Goal: Information Seeking & Learning: Learn about a topic

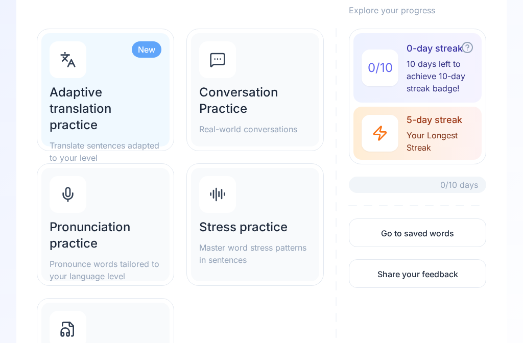
scroll to position [115, 0]
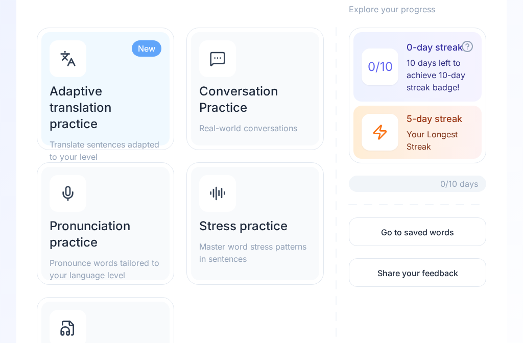
click at [107, 105] on h2 "Adaptive translation practice" at bounding box center [106, 108] width 112 height 49
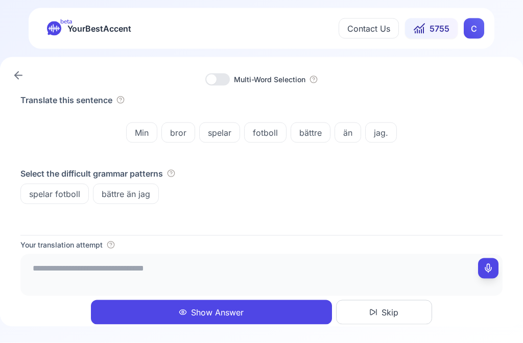
click at [76, 289] on textarea at bounding box center [262, 274] width 474 height 31
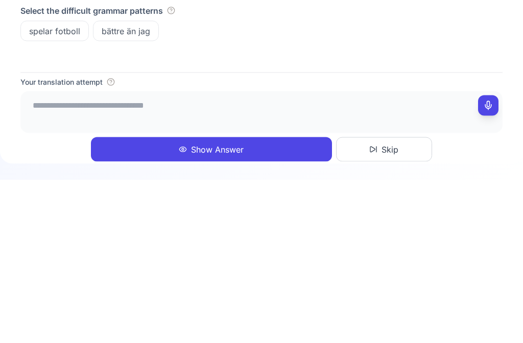
click at [494, 259] on button at bounding box center [488, 269] width 20 height 20
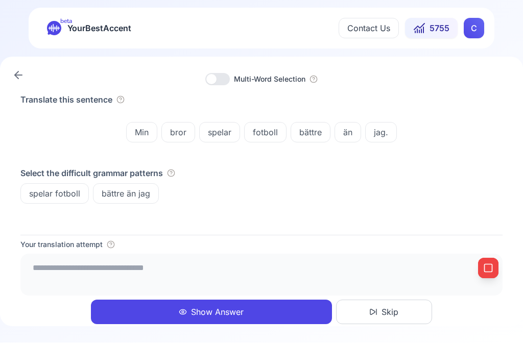
click at [493, 269] on icon at bounding box center [488, 269] width 10 height 10
type textarea "**********"
click at [233, 312] on button "Show Answer" at bounding box center [211, 312] width 241 height 25
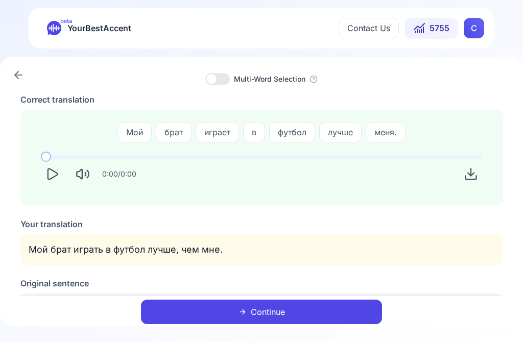
click at [57, 176] on icon "Play" at bounding box center [52, 175] width 14 height 14
click at [281, 314] on button "Continue" at bounding box center [261, 312] width 241 height 25
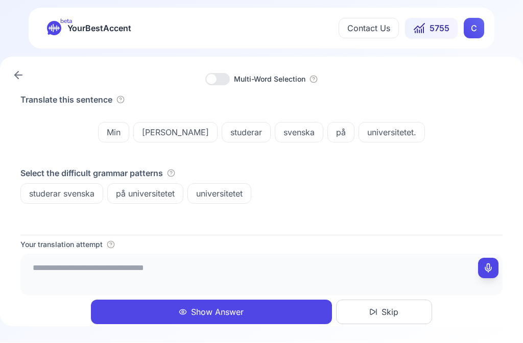
click at [492, 267] on icon at bounding box center [488, 269] width 10 height 10
click at [488, 266] on icon at bounding box center [488, 269] width 10 height 10
type textarea "**********"
click at [221, 307] on button "Show Answer" at bounding box center [211, 312] width 241 height 25
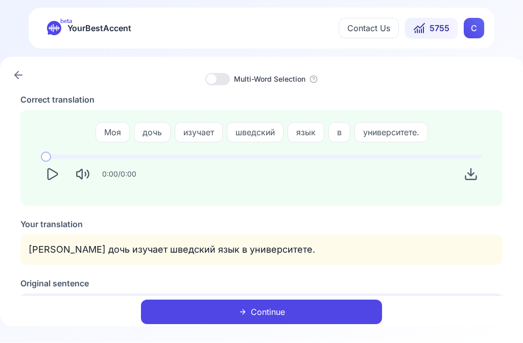
click at [271, 309] on button "Continue" at bounding box center [261, 312] width 241 height 25
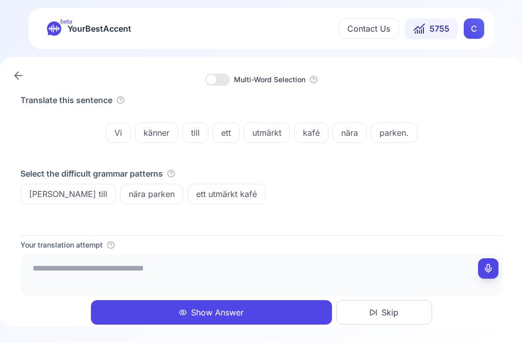
click at [497, 281] on textarea at bounding box center [262, 274] width 474 height 31
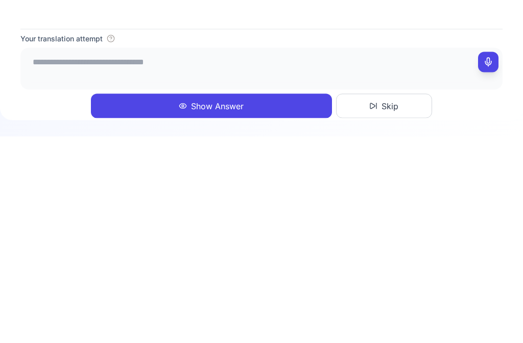
click at [489, 264] on icon at bounding box center [488, 269] width 10 height 10
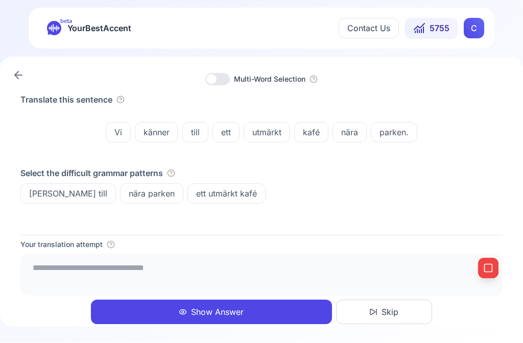
click at [234, 316] on button "Show Answer" at bounding box center [211, 312] width 241 height 25
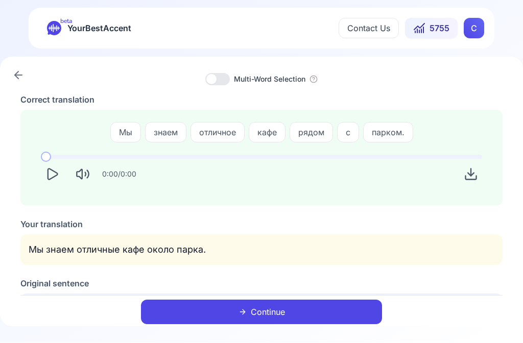
click at [57, 178] on icon "Play" at bounding box center [52, 175] width 14 height 14
click at [318, 82] on icon "button" at bounding box center [314, 80] width 8 height 8
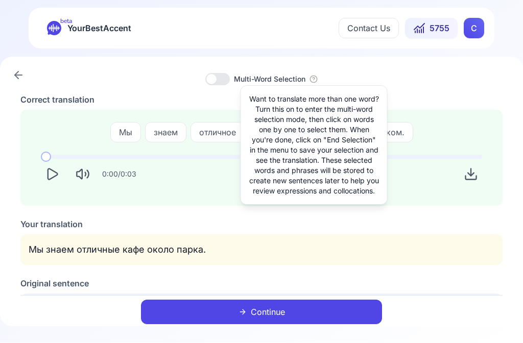
click at [215, 84] on div at bounding box center [217, 80] width 25 height 12
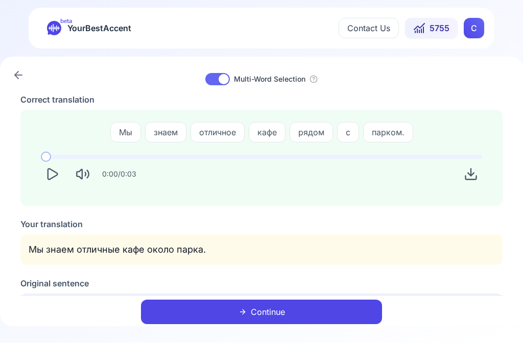
click at [272, 304] on button "Continue" at bounding box center [261, 312] width 241 height 25
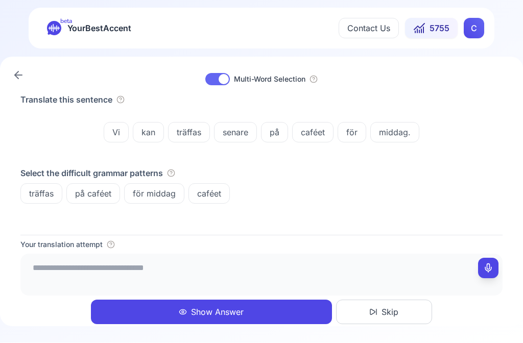
click at [496, 264] on button at bounding box center [488, 269] width 20 height 20
click at [490, 270] on icon at bounding box center [488, 269] width 10 height 10
type textarea "**********"
click at [245, 128] on span "senare" at bounding box center [236, 133] width 42 height 12
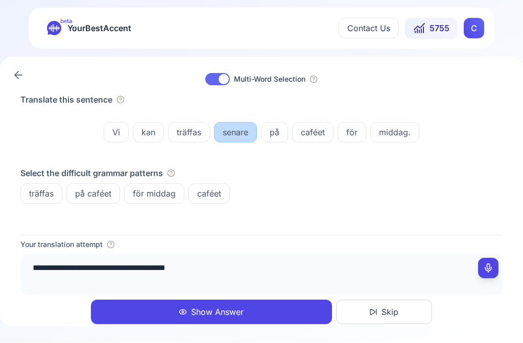
click at [231, 305] on button "Show Answer" at bounding box center [211, 312] width 241 height 25
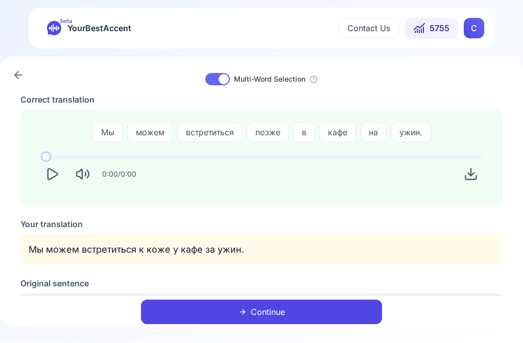
click at [58, 179] on icon "Play" at bounding box center [52, 175] width 14 height 14
click at [282, 312] on button "Continue" at bounding box center [261, 312] width 241 height 25
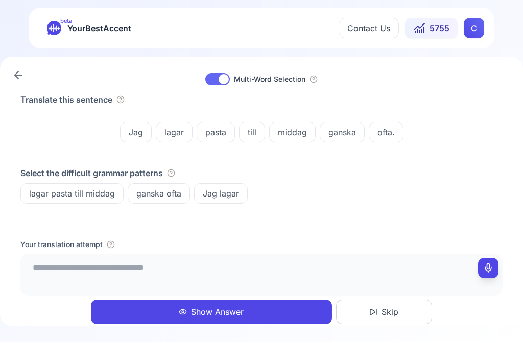
click at [165, 201] on div "ganska ofta" at bounding box center [159, 194] width 62 height 20
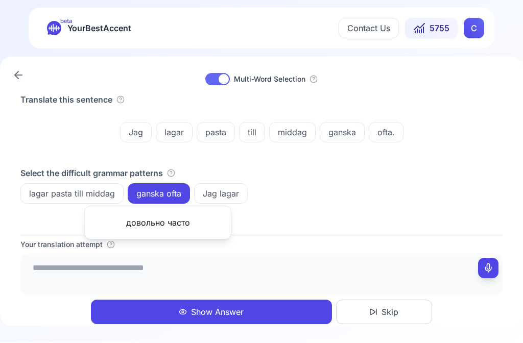
click at [492, 270] on rect at bounding box center [489, 269] width 8 height 8
click at [494, 266] on button at bounding box center [488, 269] width 20 height 20
type textarea "**********"
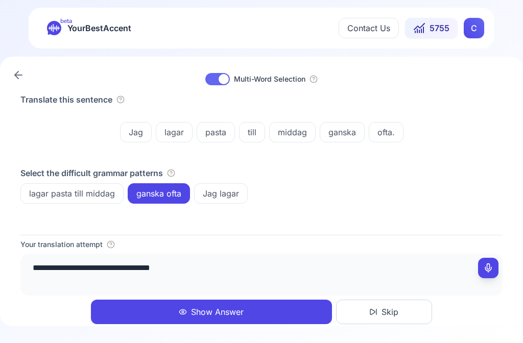
click at [238, 307] on button "Show Answer" at bounding box center [211, 312] width 241 height 25
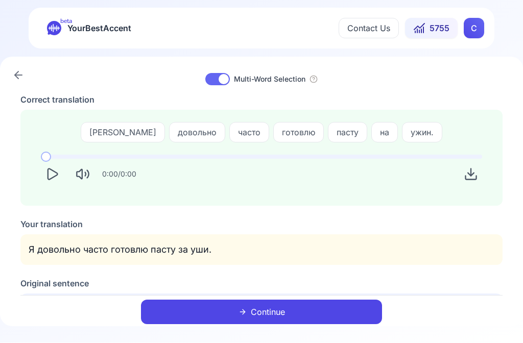
click at [50, 176] on icon "Play" at bounding box center [52, 175] width 14 height 14
click at [298, 311] on button "Continue" at bounding box center [261, 312] width 241 height 25
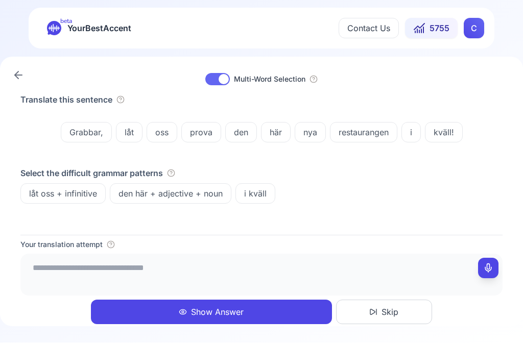
click at [224, 309] on button "Show Answer" at bounding box center [211, 312] width 241 height 25
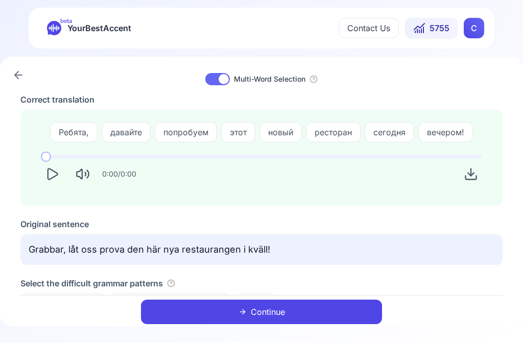
click at [153, 246] on p "Grabbar, låt oss prova den här nya restaurangen i kväll!" at bounding box center [262, 250] width 466 height 14
click at [50, 182] on button "Play" at bounding box center [52, 175] width 22 height 22
click at [294, 309] on button "Continue" at bounding box center [261, 312] width 241 height 25
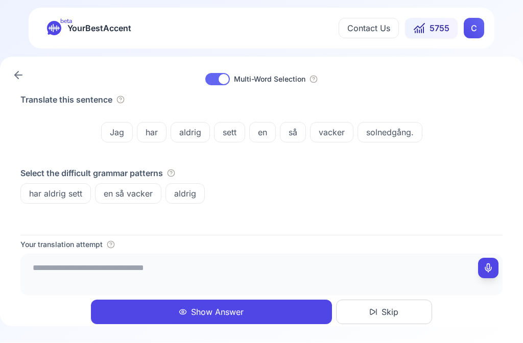
click at [397, 134] on span "solnedgång." at bounding box center [390, 133] width 64 height 12
click at [409, 134] on span "solnedgång." at bounding box center [390, 133] width 64 height 12
click at [222, 83] on div at bounding box center [224, 80] width 10 height 10
click at [402, 131] on span "solnedgång." at bounding box center [390, 133] width 64 height 12
click at [340, 193] on icon at bounding box center [336, 193] width 10 height 10
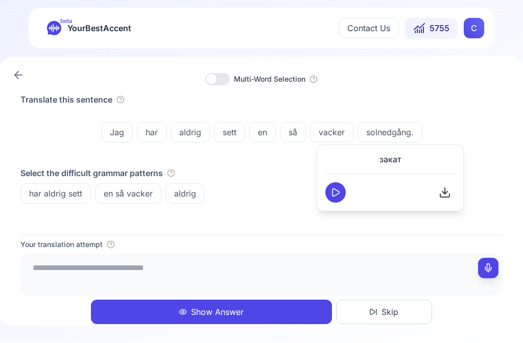
click at [480, 115] on div "Jag har aldrig sett en så vacker solnedgång." at bounding box center [261, 132] width 482 height 45
click at [492, 272] on rect at bounding box center [489, 269] width 8 height 8
click at [490, 268] on icon at bounding box center [488, 269] width 10 height 10
type textarea "**********"
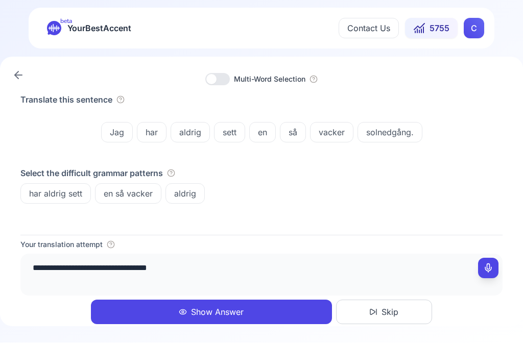
click at [227, 305] on button "Show Answer" at bounding box center [211, 312] width 241 height 25
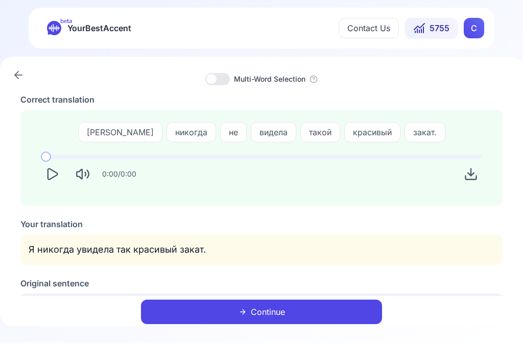
click at [58, 175] on icon "Play" at bounding box center [53, 174] width 10 height 11
click at [275, 309] on button "Continue" at bounding box center [261, 312] width 241 height 25
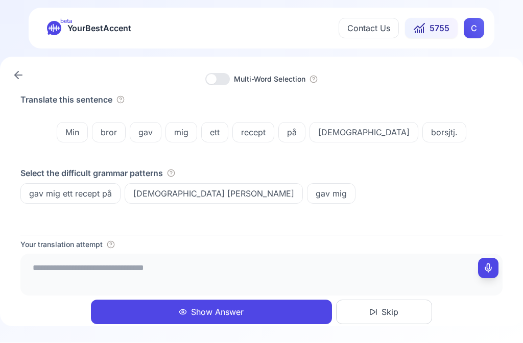
click at [491, 275] on button at bounding box center [488, 269] width 20 height 20
click at [482, 274] on button at bounding box center [488, 269] width 20 height 20
type textarea "**********"
click at [214, 309] on button "Show Answer" at bounding box center [211, 312] width 241 height 25
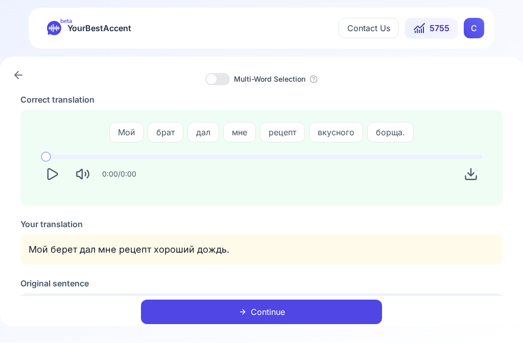
click at [55, 175] on icon "Play" at bounding box center [52, 175] width 14 height 14
click at [58, 176] on icon "Play" at bounding box center [52, 175] width 14 height 14
click at [24, 76] on icon at bounding box center [18, 75] width 12 height 12
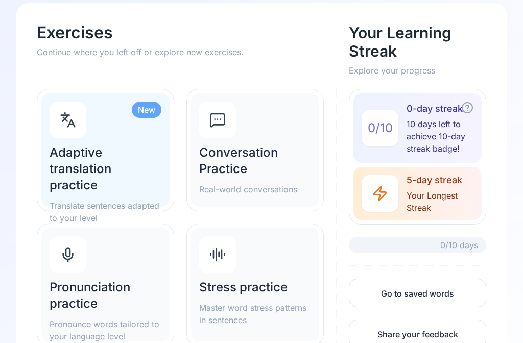
scroll to position [51, 0]
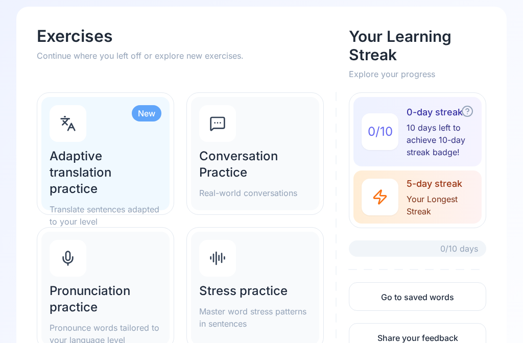
click at [95, 301] on h2 "Pronunciation practice" at bounding box center [106, 299] width 112 height 33
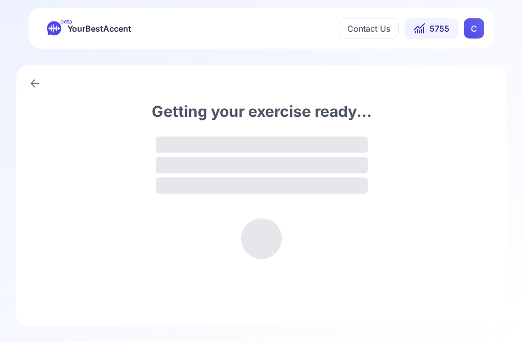
scroll to position [1, 0]
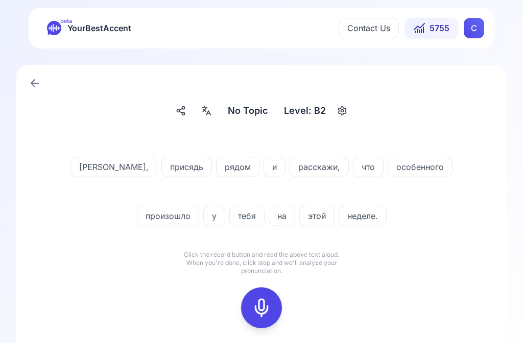
click at [267, 309] on icon at bounding box center [261, 308] width 20 height 20
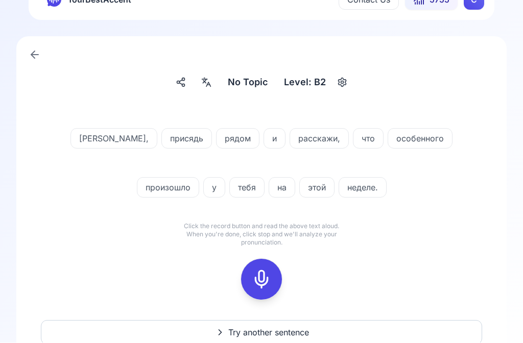
scroll to position [29, 0]
click at [262, 288] on icon at bounding box center [261, 279] width 20 height 20
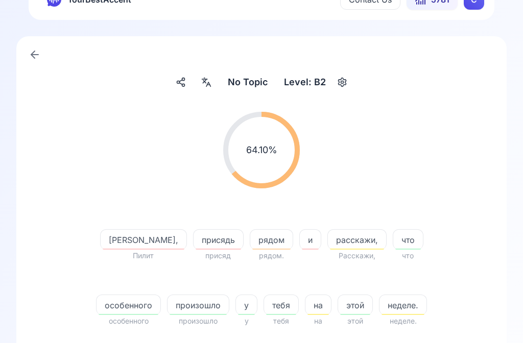
click at [194, 245] on span "присядь" at bounding box center [219, 240] width 50 height 12
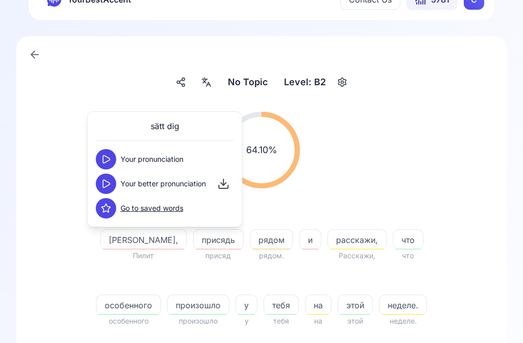
click at [109, 183] on icon at bounding box center [106, 184] width 7 height 8
click at [300, 239] on span "и" at bounding box center [310, 240] width 21 height 12
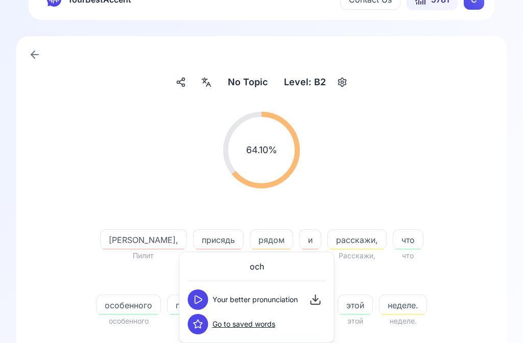
click at [201, 299] on icon at bounding box center [198, 300] width 10 height 10
click at [452, 139] on div "64.10 % 64.10 %" at bounding box center [262, 150] width 442 height 93
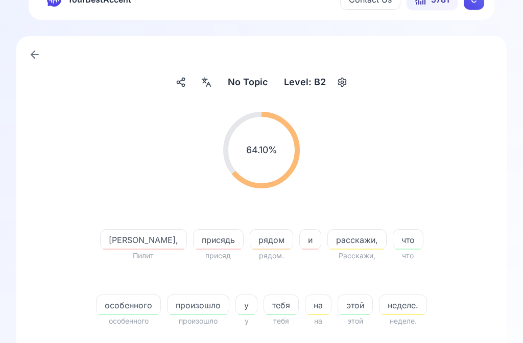
click at [519, 149] on div "No Topic No Topic Level: B2 64.10 % 64.10 % [PERSON_NAME], Пилит присядь присяд…" at bounding box center [261, 300] width 523 height 561
click at [380, 305] on span "неделе." at bounding box center [403, 305] width 47 height 12
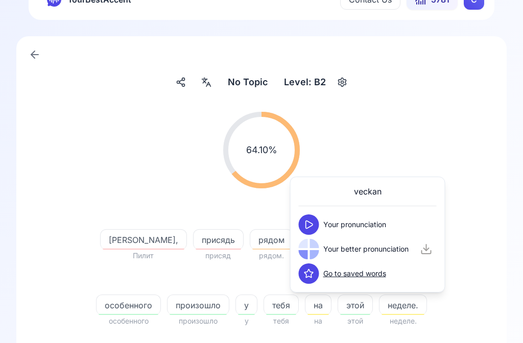
click at [313, 223] on icon at bounding box center [309, 225] width 10 height 10
click at [316, 251] on button at bounding box center [309, 249] width 20 height 20
click at [380, 306] on span "неделе." at bounding box center [403, 305] width 47 height 12
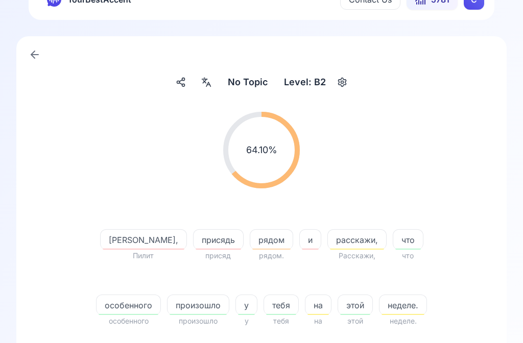
click at [380, 311] on span "неделе." at bounding box center [403, 305] width 47 height 12
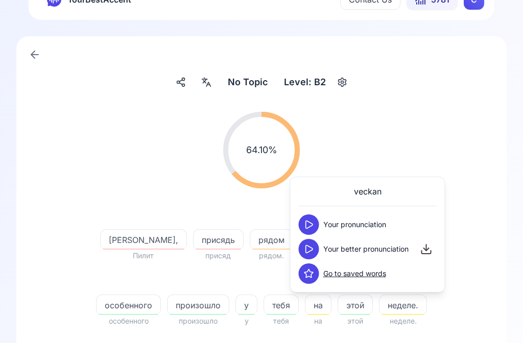
click at [313, 224] on icon at bounding box center [309, 225] width 10 height 10
click at [315, 250] on button at bounding box center [309, 249] width 20 height 20
click at [456, 141] on div "64.10 % 64.10 %" at bounding box center [262, 150] width 442 height 93
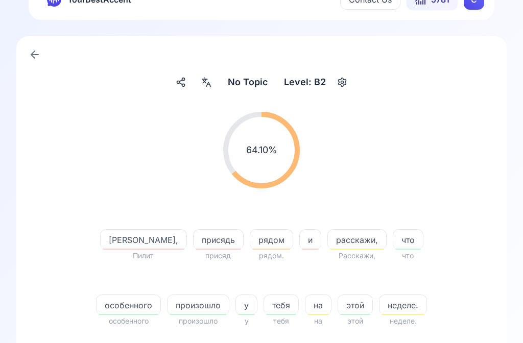
click at [116, 240] on span "[PERSON_NAME]," at bounding box center [144, 240] width 86 height 12
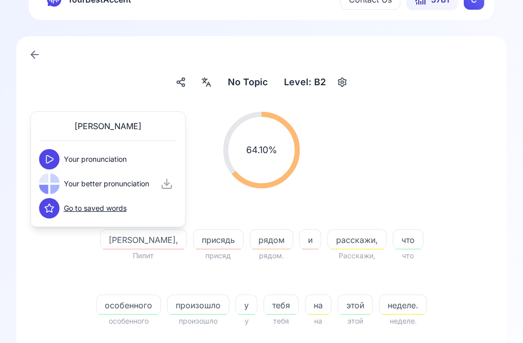
click at [56, 154] on button at bounding box center [49, 159] width 20 height 20
click at [55, 185] on button at bounding box center [49, 184] width 20 height 20
click at [141, 89] on div "No Topic No Topic Level: B2" at bounding box center [262, 82] width 450 height 18
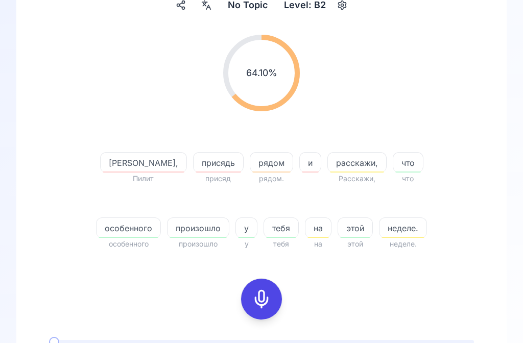
click at [266, 300] on icon at bounding box center [261, 299] width 20 height 20
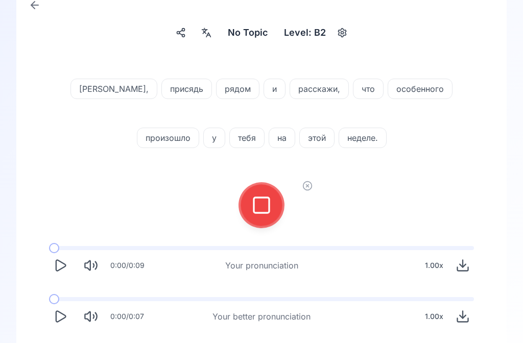
scroll to position [76, 0]
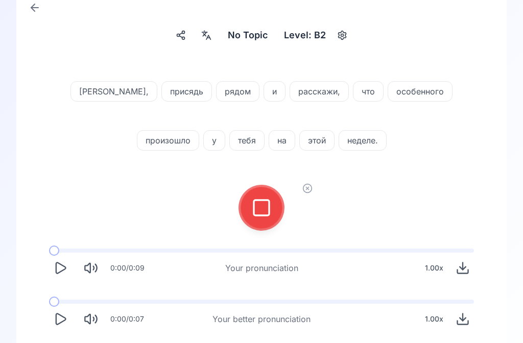
click at [260, 208] on icon at bounding box center [261, 208] width 20 height 20
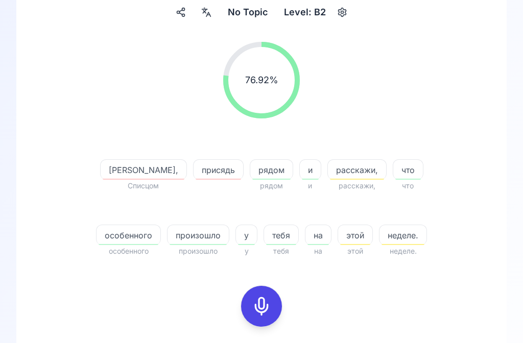
scroll to position [100, 0]
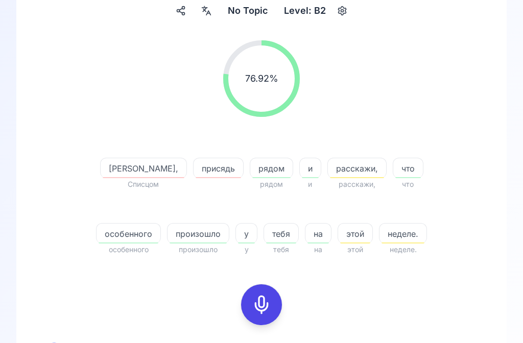
click at [194, 171] on span "присядь" at bounding box center [219, 169] width 50 height 12
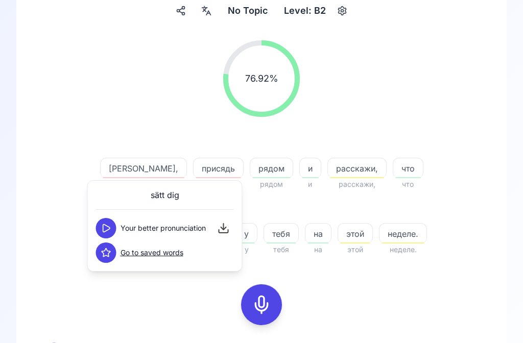
click at [109, 230] on icon at bounding box center [106, 228] width 7 height 8
click at [478, 94] on div "76.92 % 76.92 %" at bounding box center [262, 78] width 442 height 93
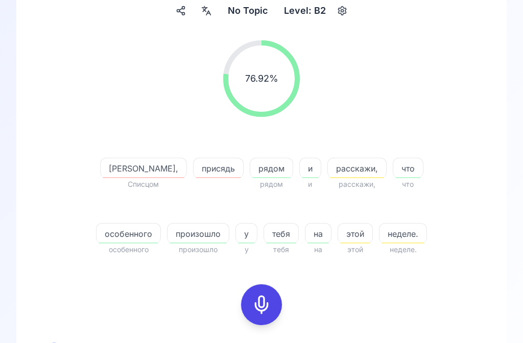
click at [105, 177] on div "[PERSON_NAME]," at bounding box center [143, 168] width 87 height 20
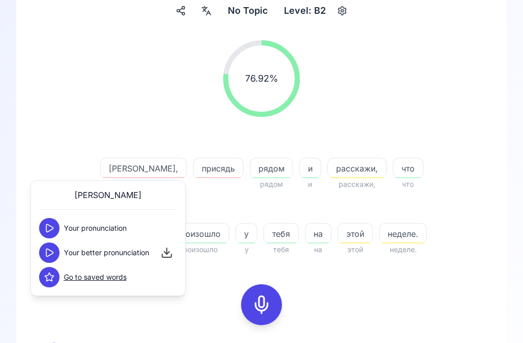
click at [52, 247] on button at bounding box center [49, 253] width 20 height 20
click at [269, 303] on rect at bounding box center [261, 304] width 15 height 15
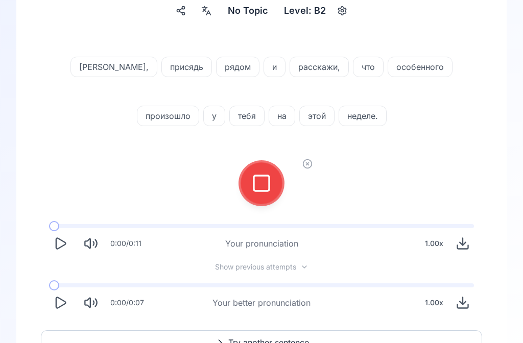
click at [262, 178] on icon at bounding box center [261, 183] width 20 height 20
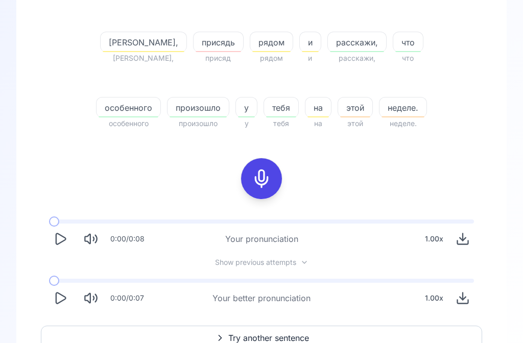
scroll to position [226, 0]
click at [64, 301] on icon "Play" at bounding box center [61, 298] width 10 height 11
click at [66, 303] on icon "Play" at bounding box center [60, 299] width 14 height 14
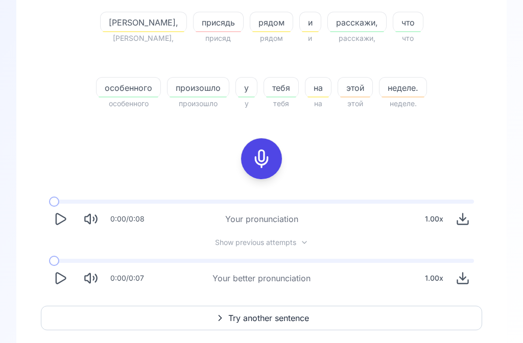
click at [262, 314] on span "Try another sentence" at bounding box center [268, 319] width 81 height 12
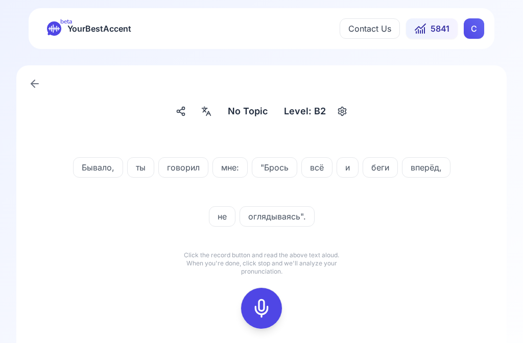
click at [206, 115] on icon at bounding box center [206, 111] width 12 height 10
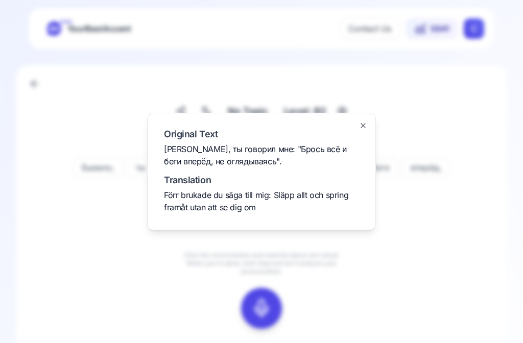
click at [439, 111] on div at bounding box center [261, 171] width 523 height 343
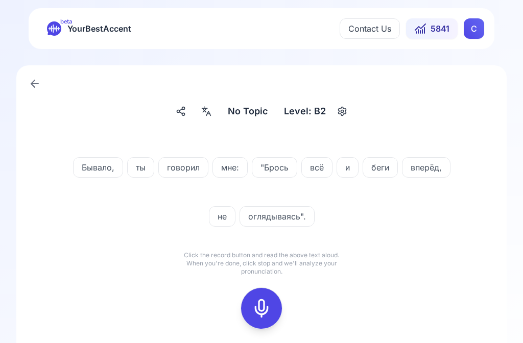
click at [265, 309] on icon at bounding box center [261, 308] width 20 height 20
click at [264, 310] on icon at bounding box center [261, 308] width 20 height 20
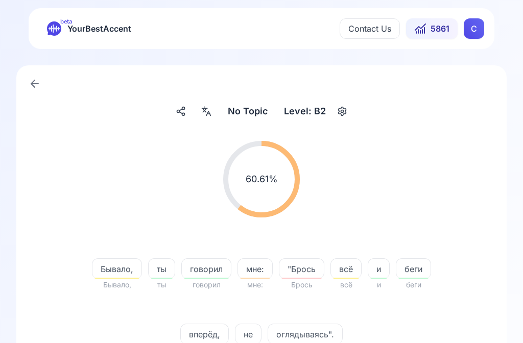
click at [303, 270] on span ""Брось" at bounding box center [302, 269] width 44 height 12
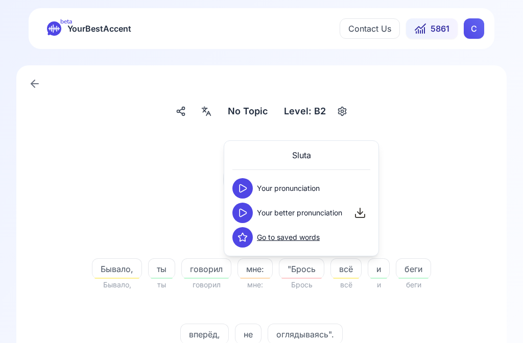
click at [242, 191] on icon at bounding box center [243, 188] width 10 height 10
click at [247, 216] on icon at bounding box center [243, 213] width 10 height 10
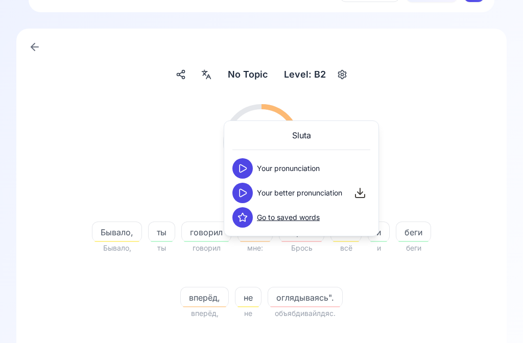
scroll to position [46, 0]
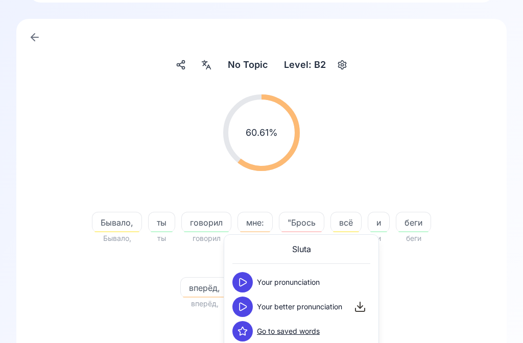
click at [465, 303] on div "60.61 % 60.61 % [PERSON_NAME], [PERSON_NAME], ты ты говорил говорил мне: мне: "…" at bounding box center [262, 203] width 442 height 232
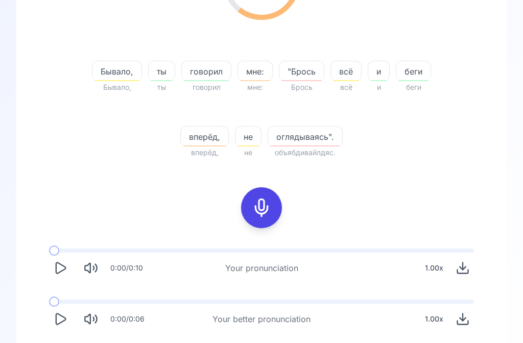
scroll to position [198, 0]
click at [65, 322] on icon "Play" at bounding box center [60, 319] width 14 height 14
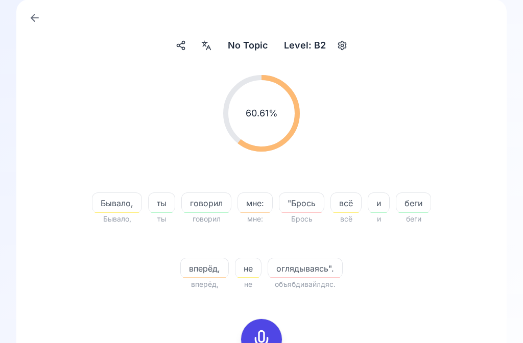
click at [215, 41] on div at bounding box center [206, 46] width 18 height 16
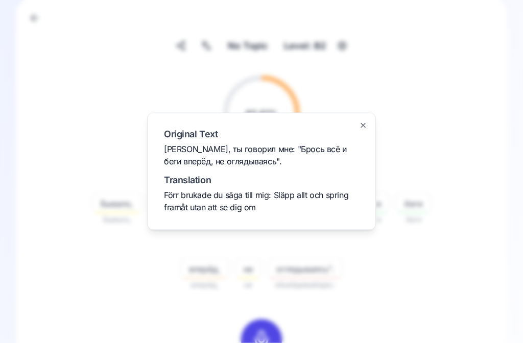
scroll to position [66, 0]
click at [486, 112] on div at bounding box center [261, 171] width 523 height 343
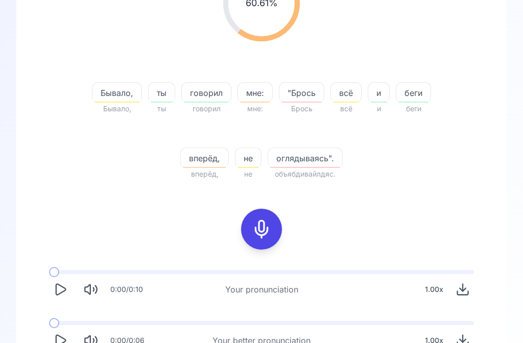
scroll to position [176, 0]
click at [320, 160] on span "оглядываясь"." at bounding box center [305, 158] width 74 height 12
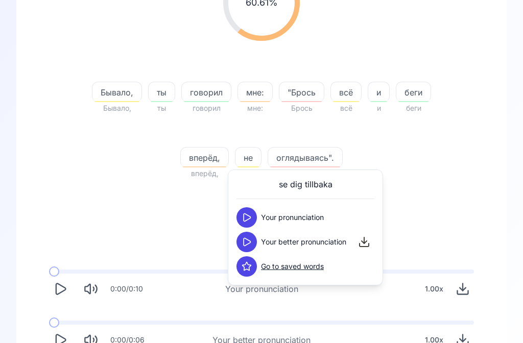
click at [248, 240] on icon at bounding box center [247, 242] width 7 height 8
click at [467, 216] on div "60.61 % 60.61 % [PERSON_NAME], [PERSON_NAME], ты ты говорил говорил мне: мне: "…" at bounding box center [262, 158] width 442 height 404
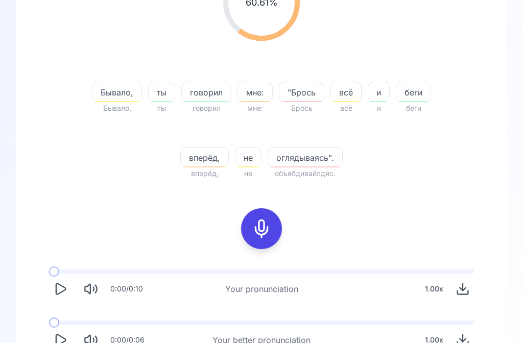
click at [69, 334] on button "Play" at bounding box center [60, 340] width 22 height 22
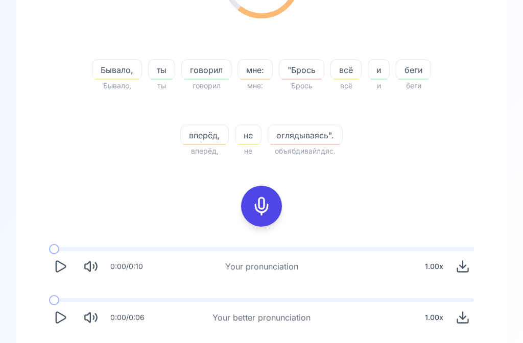
scroll to position [238, 0]
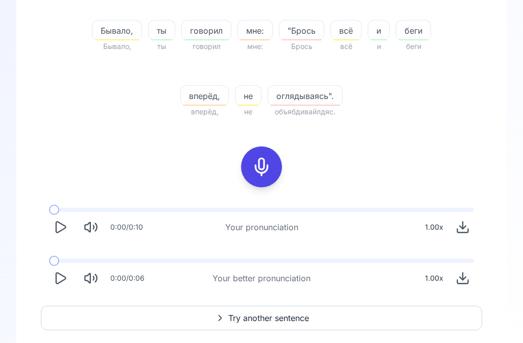
click at [264, 322] on span "Try another sentence" at bounding box center [268, 319] width 81 height 12
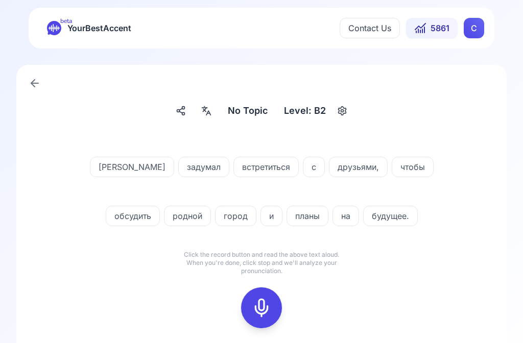
scroll to position [1, 0]
click at [265, 300] on icon at bounding box center [261, 308] width 20 height 20
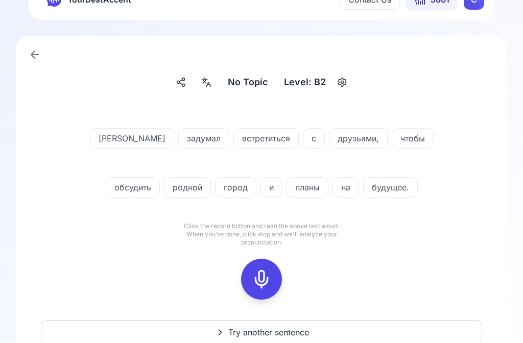
scroll to position [29, 0]
click at [262, 282] on icon at bounding box center [261, 279] width 20 height 20
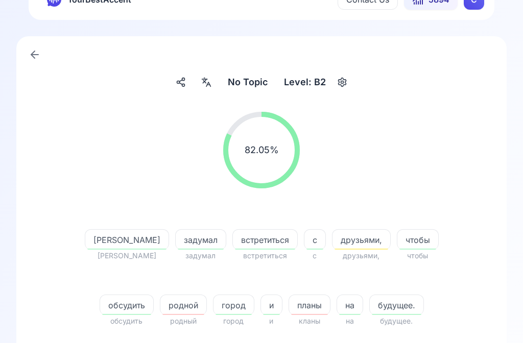
click at [289, 304] on span "планы" at bounding box center [309, 305] width 41 height 12
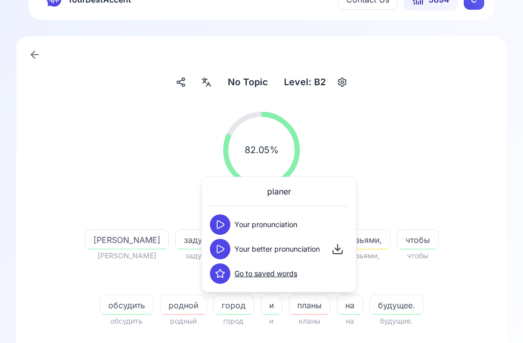
click at [217, 229] on icon at bounding box center [220, 225] width 10 height 10
click at [228, 250] on button at bounding box center [220, 249] width 20 height 20
click at [455, 160] on div "82.05 % 82.05 %" at bounding box center [262, 150] width 442 height 93
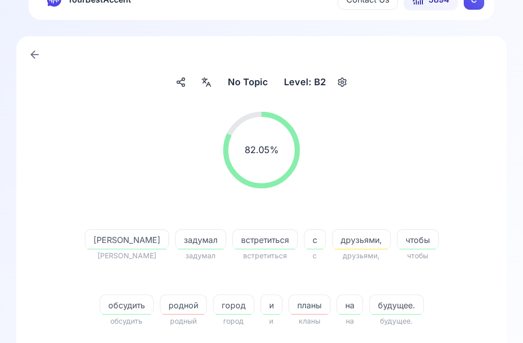
click at [161, 308] on span "родной" at bounding box center [183, 305] width 46 height 12
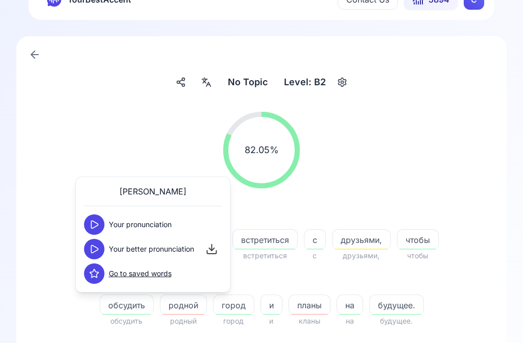
click at [97, 247] on icon at bounding box center [94, 249] width 10 height 10
click at [32, 48] on link at bounding box center [35, 54] width 20 height 20
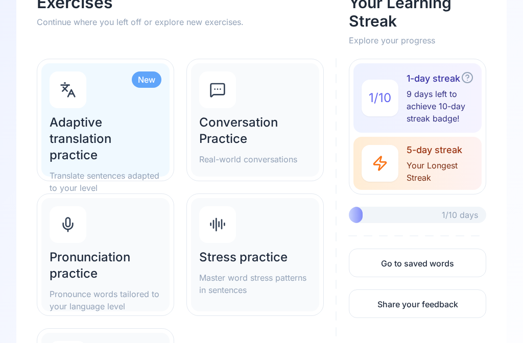
scroll to position [89, 0]
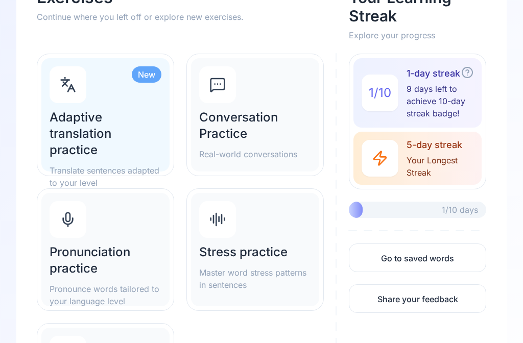
click at [101, 271] on h2 "Pronunciation practice" at bounding box center [106, 261] width 112 height 33
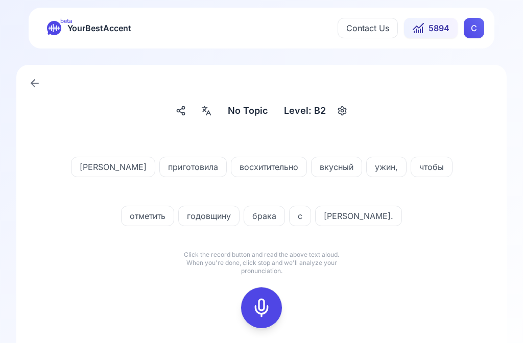
scroll to position [1, 0]
click at [208, 114] on icon at bounding box center [208, 113] width 4 height 4
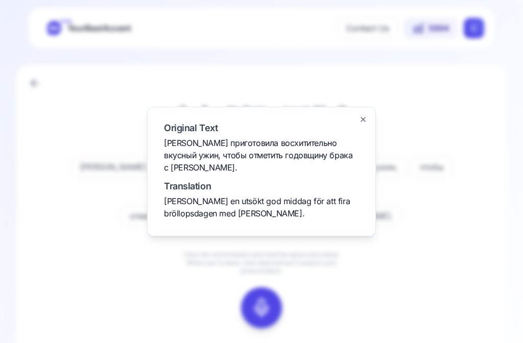
click at [483, 113] on div at bounding box center [261, 171] width 523 height 343
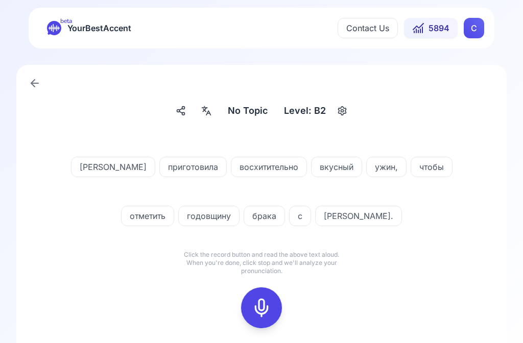
click at [267, 303] on icon at bounding box center [261, 308] width 20 height 20
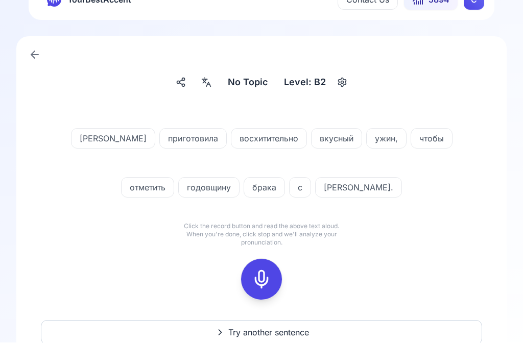
scroll to position [29, 0]
click at [261, 285] on icon at bounding box center [261, 279] width 20 height 20
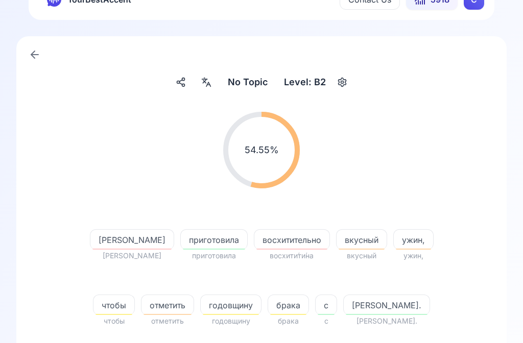
click at [254, 241] on span "восхитительно" at bounding box center [291, 240] width 75 height 12
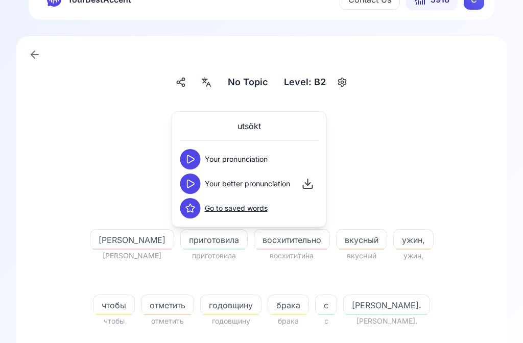
click at [195, 182] on icon at bounding box center [190, 184] width 10 height 10
click at [195, 185] on icon at bounding box center [190, 184] width 10 height 10
click at [110, 242] on span "[PERSON_NAME]" at bounding box center [131, 240] width 83 height 12
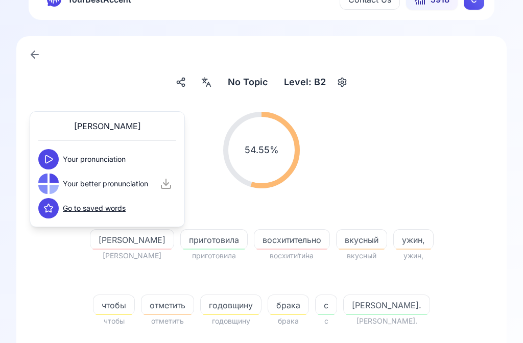
click at [52, 159] on icon at bounding box center [48, 159] width 7 height 8
click at [53, 183] on icon at bounding box center [48, 184] width 10 height 10
click at [423, 153] on div "54.55 % 54.55 %" at bounding box center [262, 150] width 442 height 93
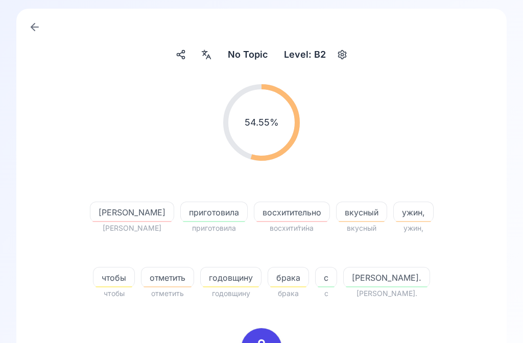
scroll to position [57, 0]
click at [264, 341] on rect at bounding box center [261, 348] width 15 height 15
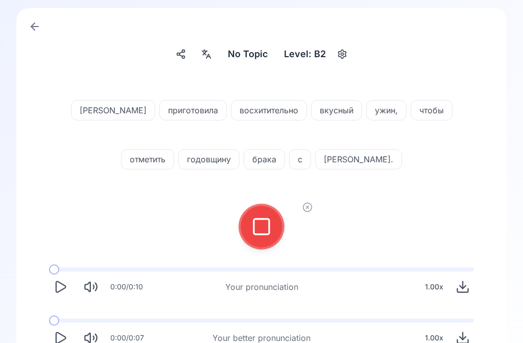
click at [268, 235] on rect at bounding box center [261, 226] width 15 height 15
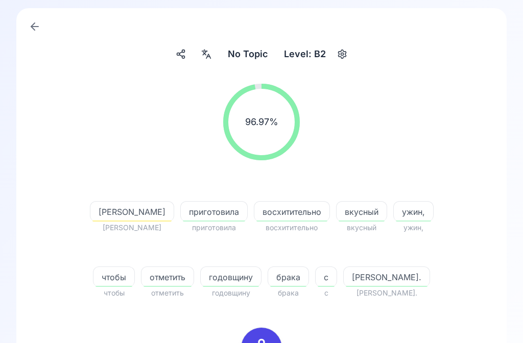
click at [115, 212] on span "[PERSON_NAME]" at bounding box center [131, 212] width 83 height 12
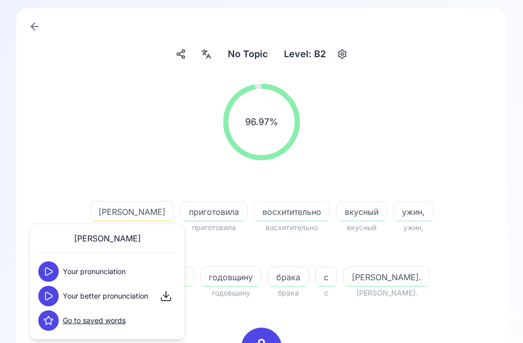
click at [52, 273] on icon at bounding box center [48, 272] width 10 height 10
click at [54, 294] on button at bounding box center [48, 296] width 20 height 20
click at [432, 118] on div "96.97 % 96.97 %" at bounding box center [262, 122] width 442 height 93
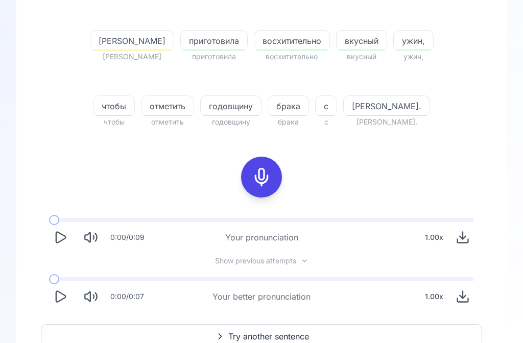
scroll to position [246, 0]
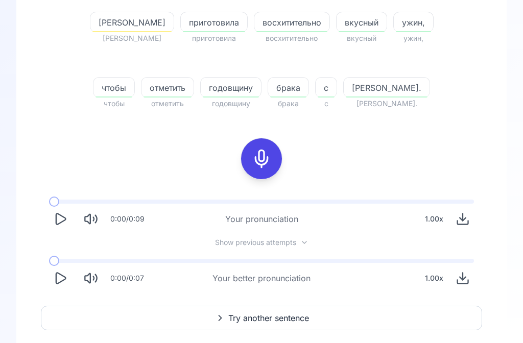
click at [62, 276] on icon "Play" at bounding box center [60, 279] width 14 height 14
click at [269, 313] on span "Try another sentence" at bounding box center [268, 319] width 81 height 12
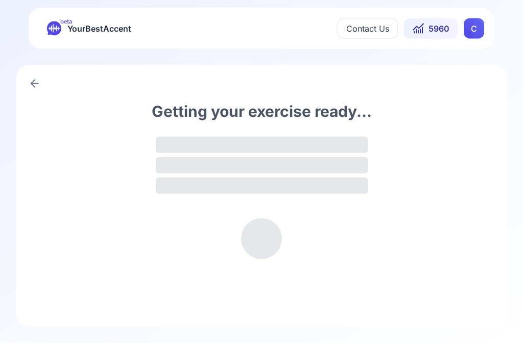
scroll to position [1, 0]
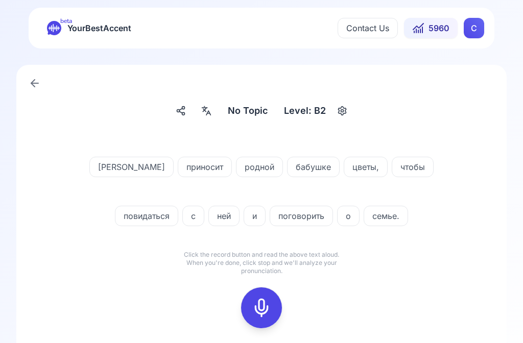
click at [215, 113] on div at bounding box center [206, 111] width 18 height 16
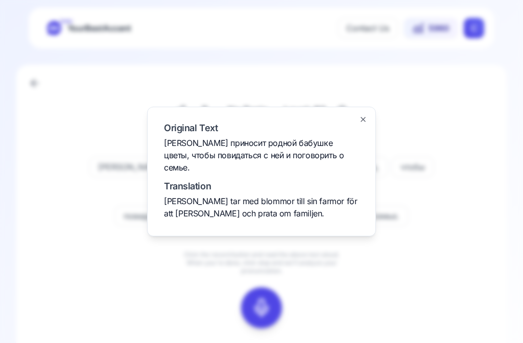
click at [370, 140] on div "Original Text [PERSON_NAME] приносит родной бабушке цветы, чтобы повидаться с н…" at bounding box center [261, 172] width 229 height 130
click at [366, 124] on icon "button" at bounding box center [363, 119] width 8 height 8
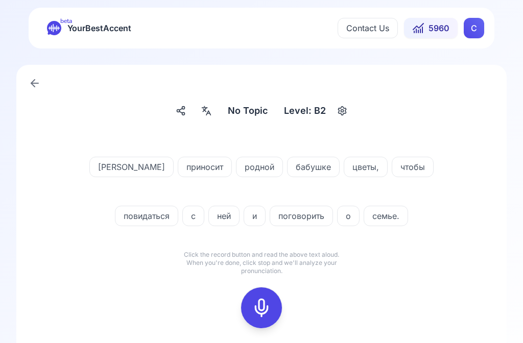
click at [265, 306] on icon at bounding box center [261, 308] width 20 height 20
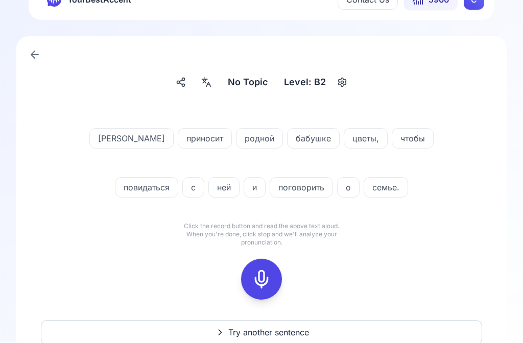
scroll to position [29, 0]
click at [259, 269] on div at bounding box center [261, 279] width 25 height 41
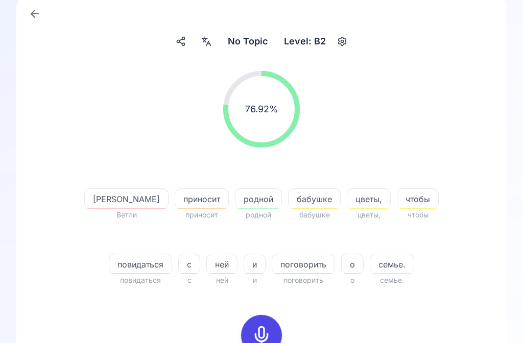
scroll to position [75, 0]
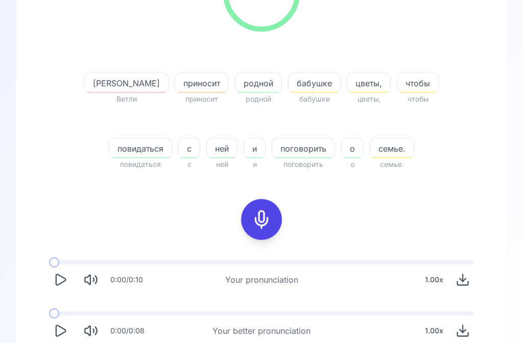
click at [71, 335] on button "Play" at bounding box center [60, 331] width 22 height 22
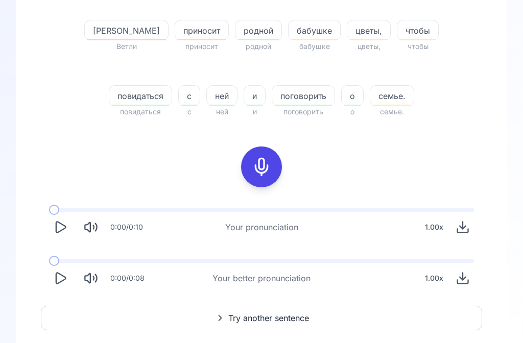
scroll to position [238, 0]
click at [254, 318] on span "Try another sentence" at bounding box center [268, 319] width 81 height 12
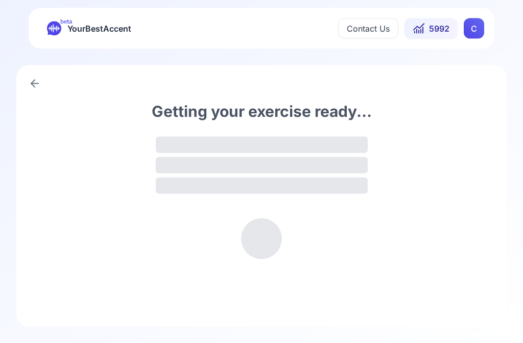
scroll to position [1, 0]
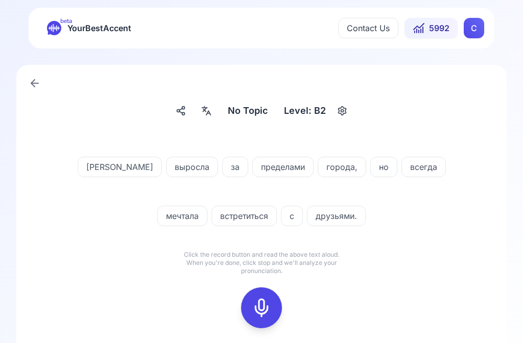
click at [268, 304] on icon at bounding box center [261, 308] width 20 height 20
click at [268, 306] on icon at bounding box center [261, 308] width 20 height 20
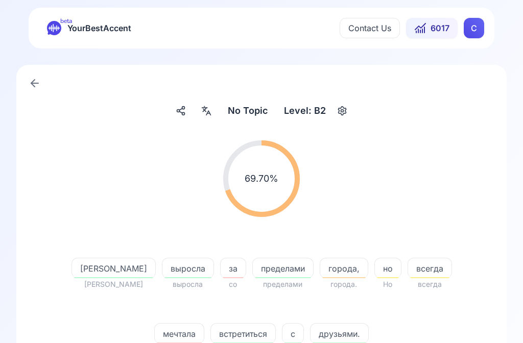
click at [320, 272] on span "города," at bounding box center [344, 269] width 48 height 12
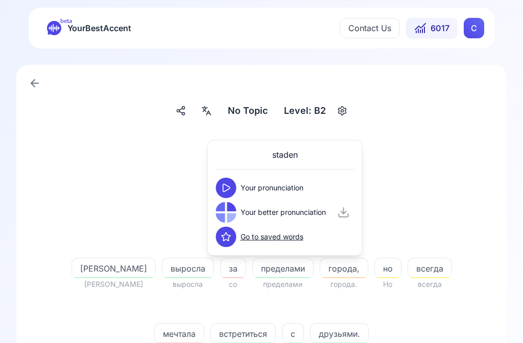
click at [226, 214] on div at bounding box center [226, 212] width 20 height 20
click at [231, 211] on icon at bounding box center [226, 212] width 10 height 10
click at [467, 142] on div "69.70 % 69.70 %" at bounding box center [262, 178] width 442 height 93
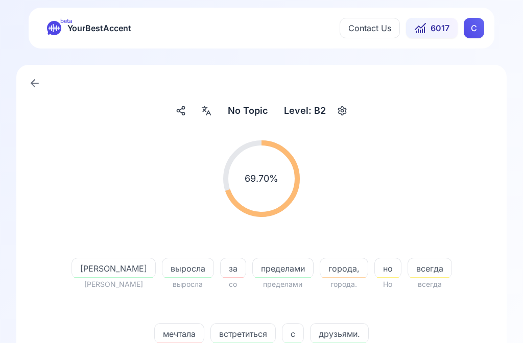
click at [204, 328] on span "мечтала" at bounding box center [179, 334] width 49 height 12
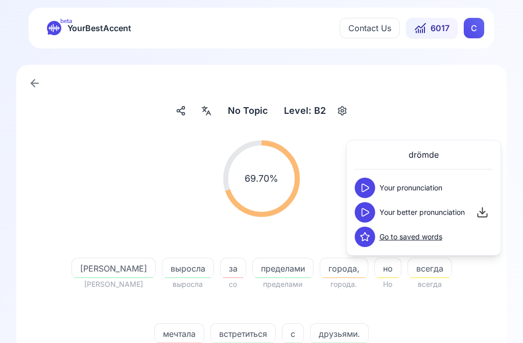
click at [364, 212] on icon at bounding box center [365, 212] width 10 height 10
click at [372, 216] on button at bounding box center [365, 212] width 20 height 20
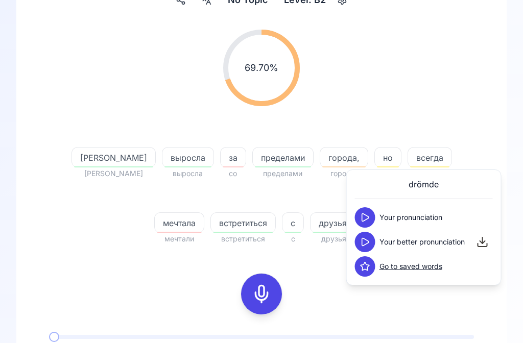
scroll to position [112, 0]
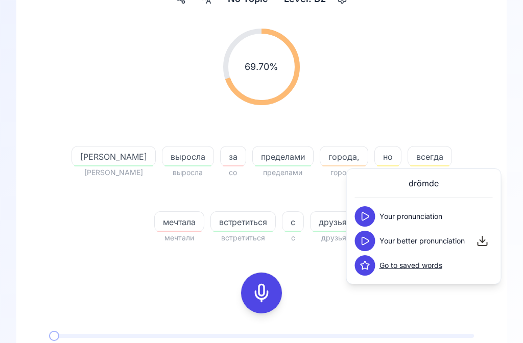
click at [323, 285] on div "69.70 % 69.70 % Я Я выросла выросла за со пределами пределами города, города. н…" at bounding box center [262, 222] width 442 height 404
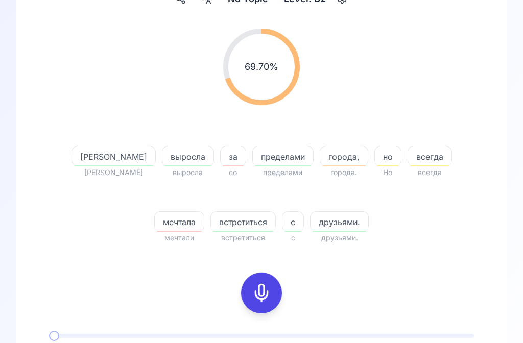
click at [267, 294] on icon at bounding box center [261, 293] width 20 height 20
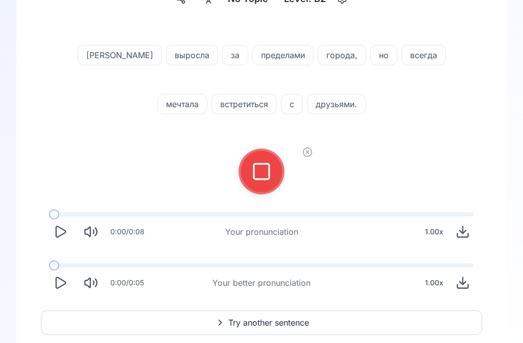
click at [264, 172] on icon at bounding box center [261, 171] width 20 height 20
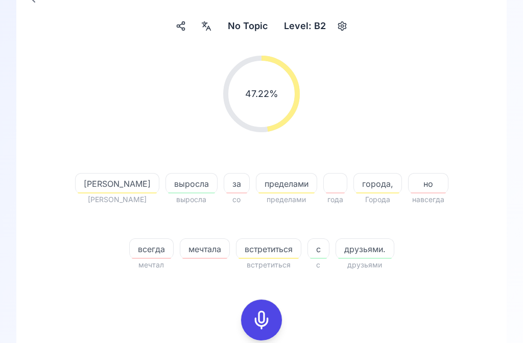
scroll to position [0, 0]
